Goal: Entertainment & Leisure: Browse casually

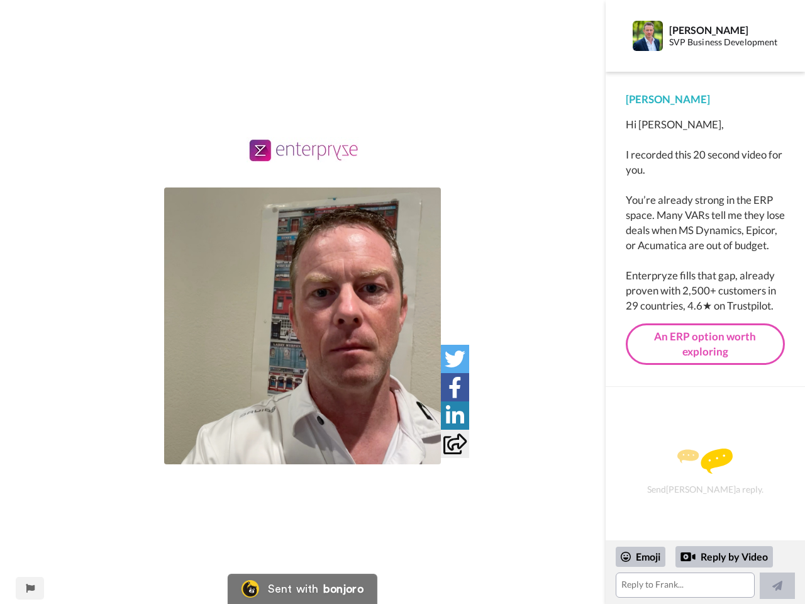
click at [302, 326] on img at bounding box center [302, 325] width 277 height 277
click at [455, 358] on icon at bounding box center [455, 358] width 21 height 21
click at [455, 387] on icon at bounding box center [454, 387] width 13 height 21
click at [455, 415] on icon at bounding box center [455, 415] width 18 height 21
click at [455, 443] on icon at bounding box center [454, 443] width 23 height 21
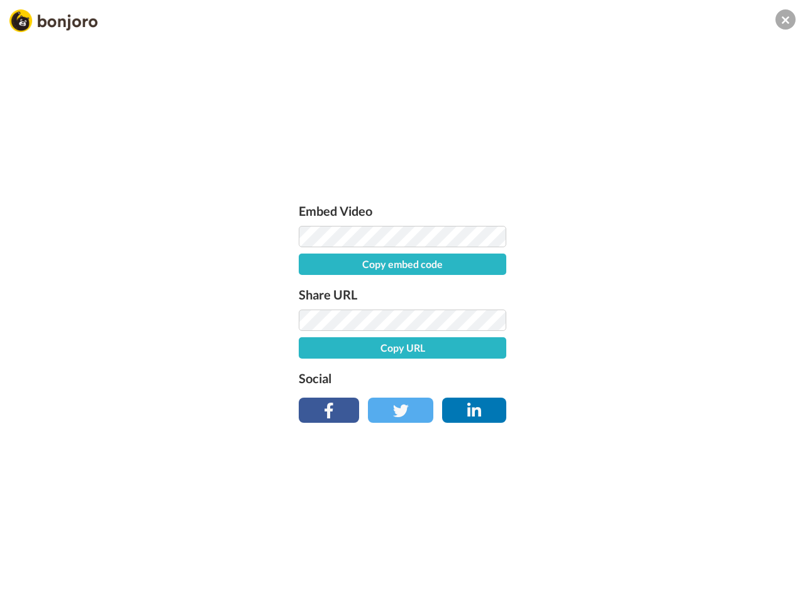
click at [30, 588] on div "Embed Video Copy embed code Share URL Copy URL Social" at bounding box center [402, 370] width 805 height 604
click at [705, 572] on div "Embed Video Copy embed code Share URL Copy URL Social" at bounding box center [402, 370] width 805 height 604
click at [641, 556] on div "Embed Video Copy embed code Share URL Copy URL Social" at bounding box center [402, 370] width 805 height 604
click at [724, 556] on div "Embed Video Copy embed code Share URL Copy URL Social" at bounding box center [402, 370] width 805 height 604
click at [777, 585] on div "Embed Video Copy embed code Share URL Copy URL Social" at bounding box center [402, 370] width 805 height 604
